Goal: Information Seeking & Learning: Find specific fact

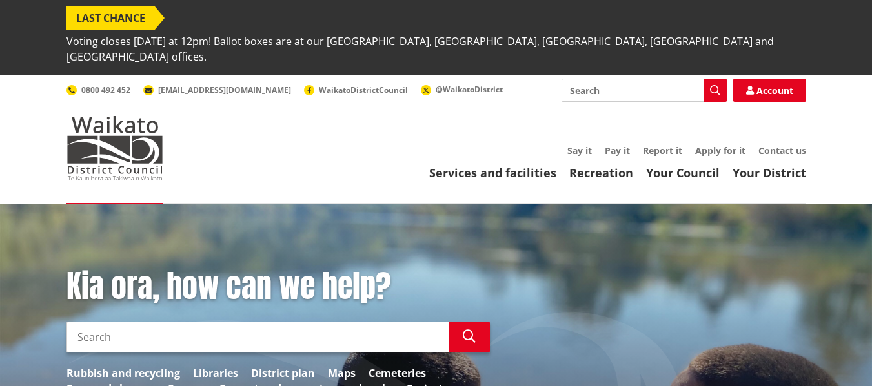
drag, startPoint x: 92, startPoint y: 301, endPoint x: 56, endPoint y: 319, distance: 39.8
click at [88, 322] on input "Search" at bounding box center [257, 337] width 382 height 31
type input "polling boxes"
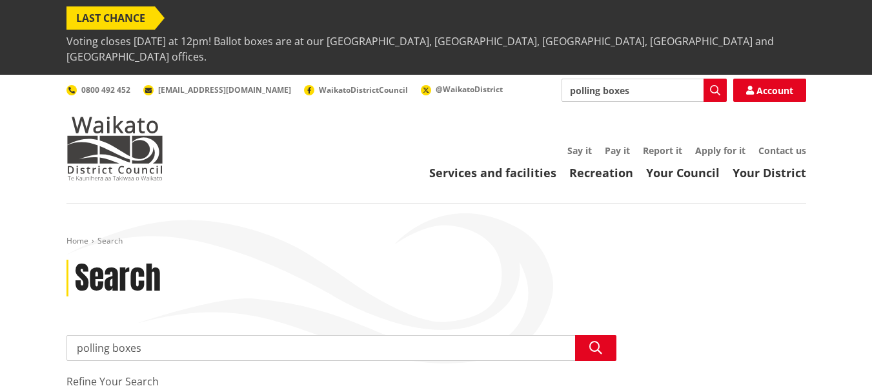
click at [110, 17] on span "LAST CHANCE" at bounding box center [110, 17] width 88 height 23
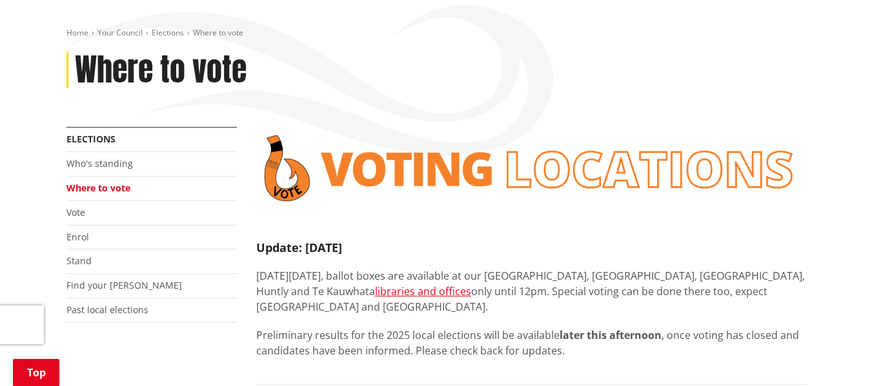
drag, startPoint x: 875, startPoint y: 27, endPoint x: 877, endPoint y: 44, distance: 16.9
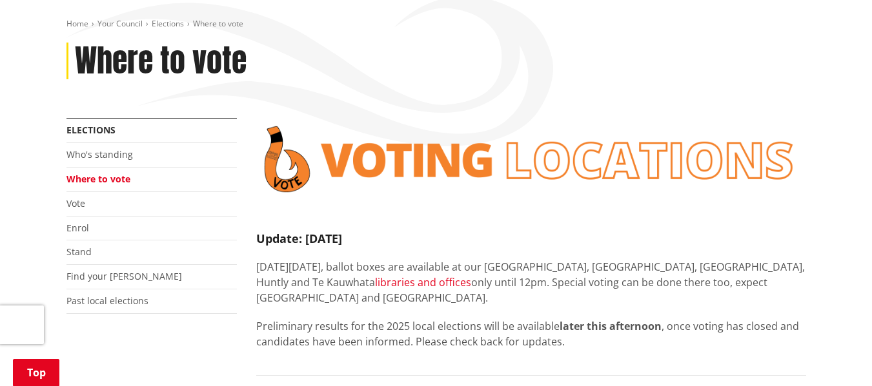
click at [375, 275] on link "libraries and offices" at bounding box center [423, 282] width 96 height 14
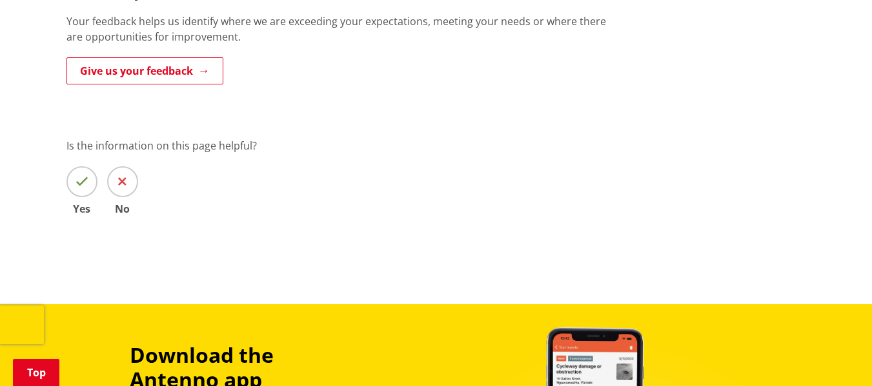
scroll to position [877, 0]
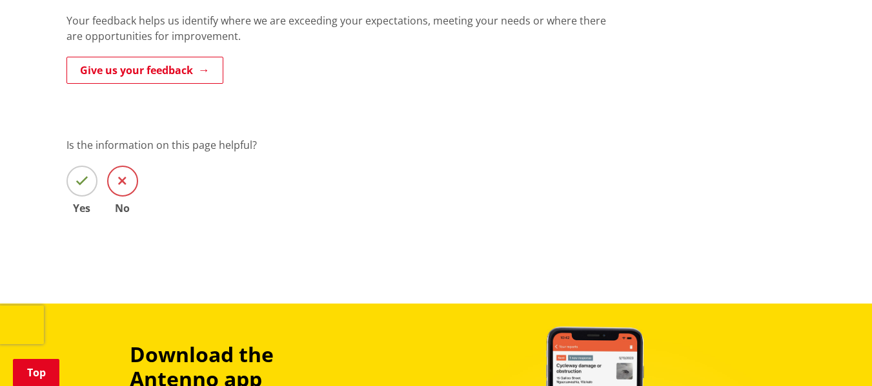
click at [127, 166] on span at bounding box center [122, 181] width 31 height 31
click at [0, 0] on input "No" at bounding box center [0, 0] width 0 height 0
